Goal: Transaction & Acquisition: Purchase product/service

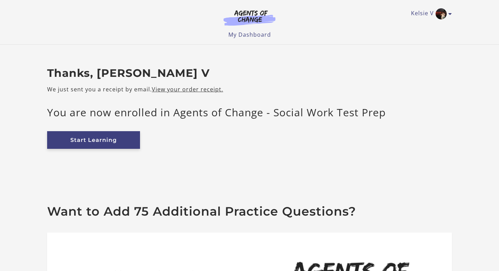
click at [115, 138] on link "Start Learning" at bounding box center [93, 140] width 93 height 18
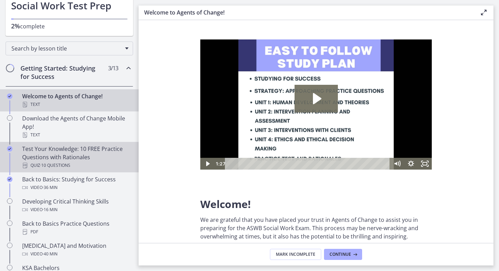
scroll to position [66, 0]
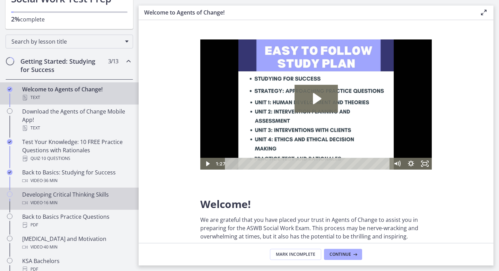
click at [91, 196] on div "Developing Critical Thinking Skills Video · 16 min" at bounding box center [76, 198] width 108 height 17
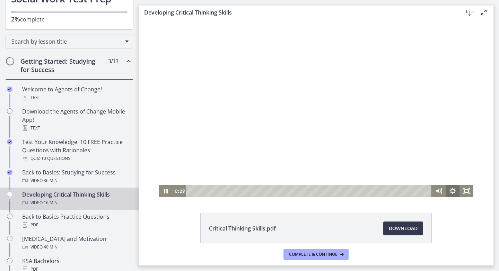
click at [455, 195] on icon "Show settings menu" at bounding box center [452, 191] width 14 height 12
click at [464, 169] on span "1x" at bounding box center [460, 168] width 17 height 12
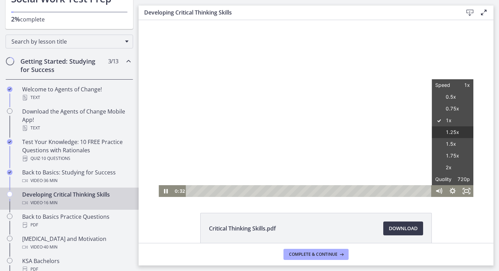
click at [453, 132] on label "1.25x" at bounding box center [452, 132] width 42 height 12
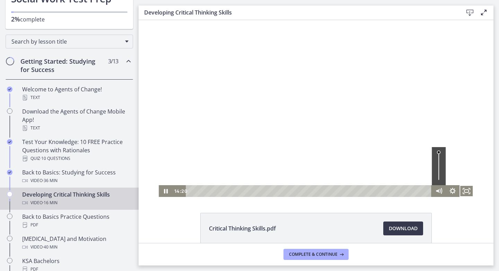
click at [466, 246] on footer "Complete & continue" at bounding box center [316, 254] width 355 height 23
